Goal: Find specific page/section: Find specific page/section

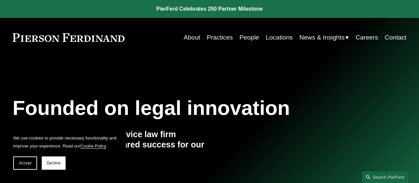
scroll to position [138, 0]
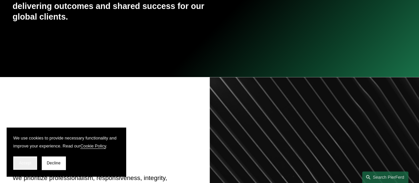
click at [33, 159] on button "Accept" at bounding box center [25, 162] width 24 height 13
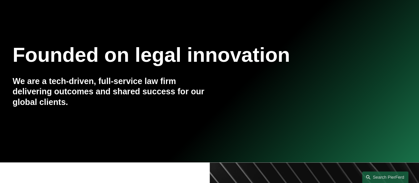
scroll to position [34, 0]
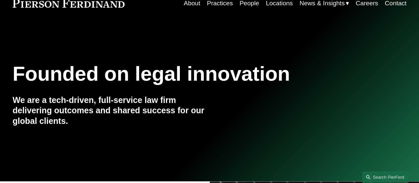
click at [242, 7] on link "People" at bounding box center [250, 3] width 20 height 13
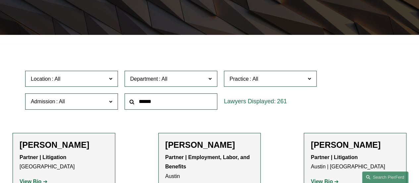
scroll to position [140, 0]
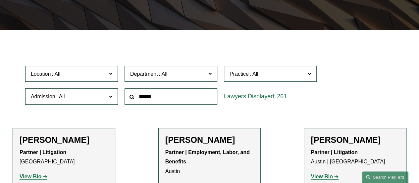
click at [94, 96] on span "Admission" at bounding box center [69, 96] width 76 height 9
click at [0, 0] on link "[US_STATE]" at bounding box center [0, 0] width 0 height 0
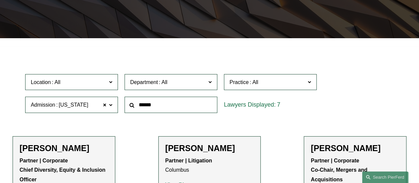
scroll to position [132, 0]
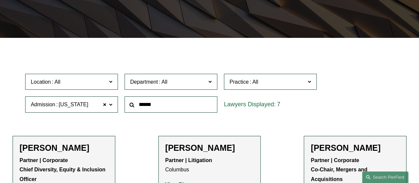
click at [238, 85] on span "Practice" at bounding box center [239, 82] width 19 height 6
click at [0, 0] on link "Employment and Labor" at bounding box center [0, 0] width 0 height 0
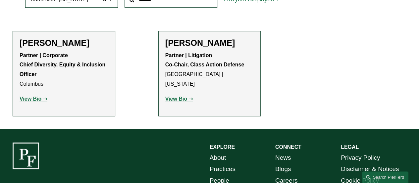
scroll to position [236, 0]
